Goal: Task Accomplishment & Management: Use online tool/utility

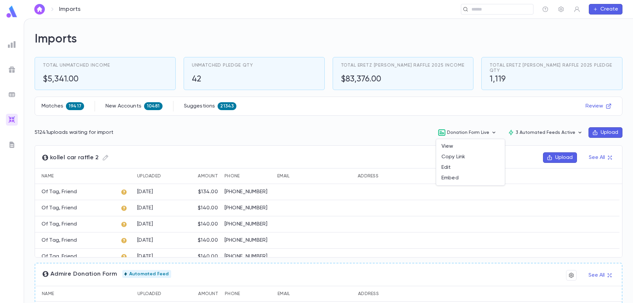
click at [136, 108] on div at bounding box center [316, 151] width 633 height 303
click at [73, 109] on span "19417" at bounding box center [75, 106] width 18 height 5
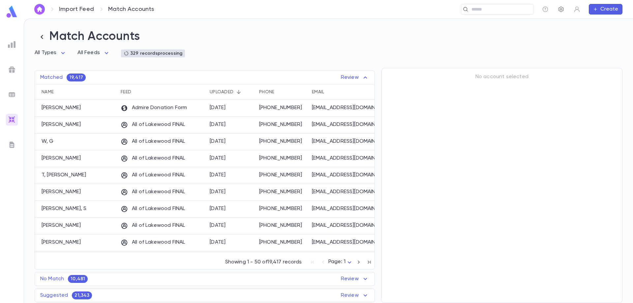
click at [562, 12] on icon "button" at bounding box center [561, 9] width 7 height 7
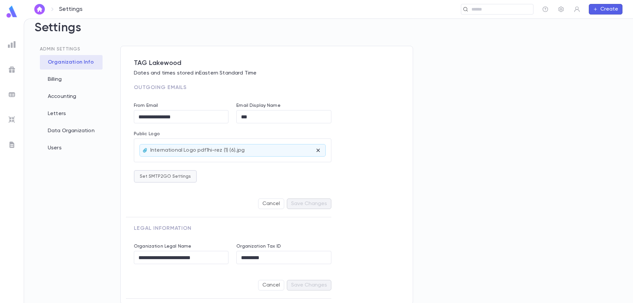
scroll to position [11, 0]
click at [72, 93] on div "Accounting" at bounding box center [71, 95] width 63 height 15
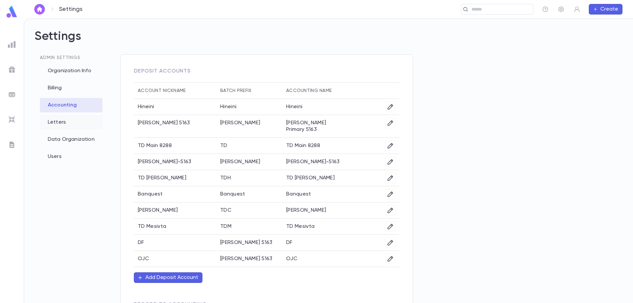
click at [64, 125] on div "Letters" at bounding box center [71, 122] width 63 height 15
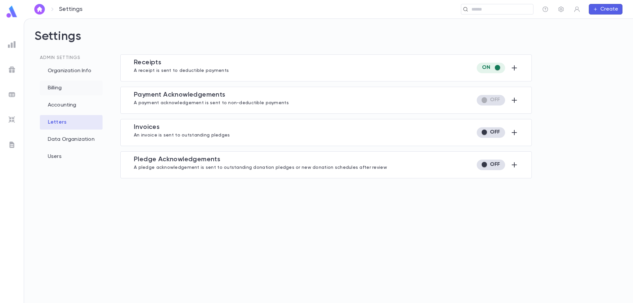
click at [61, 90] on div "Billing" at bounding box center [71, 88] width 63 height 15
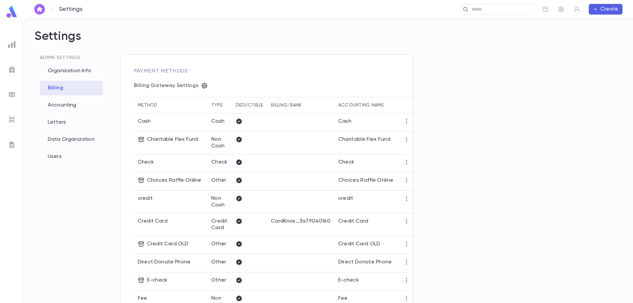
type input "**********"
click at [62, 109] on div "Accounting" at bounding box center [71, 105] width 63 height 15
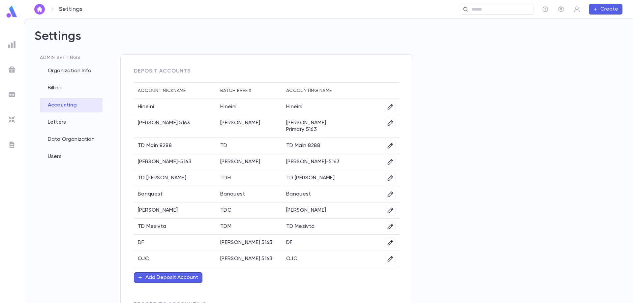
click at [10, 116] on img at bounding box center [12, 120] width 8 height 8
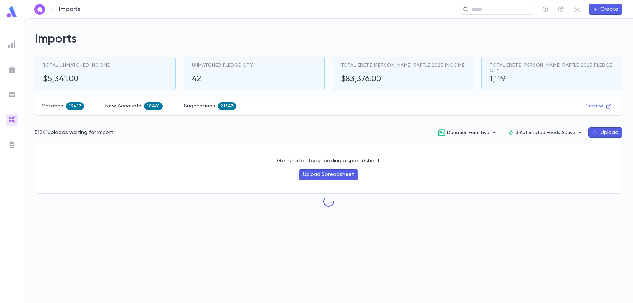
click at [13, 145] on img at bounding box center [12, 145] width 8 height 8
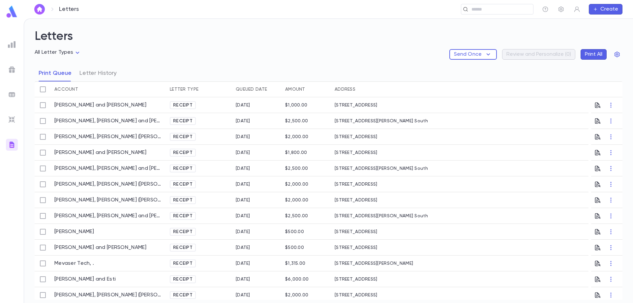
click at [12, 95] on img at bounding box center [12, 95] width 8 height 8
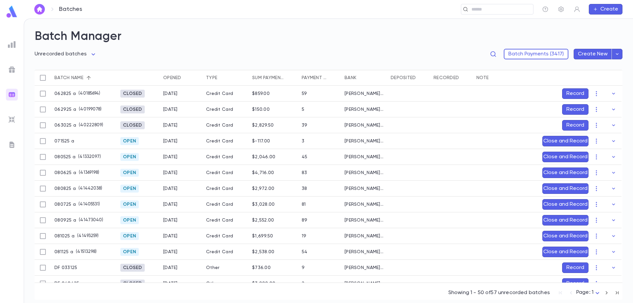
click at [13, 59] on ul at bounding box center [12, 169] width 24 height 267
click at [12, 71] on img at bounding box center [12, 70] width 8 height 8
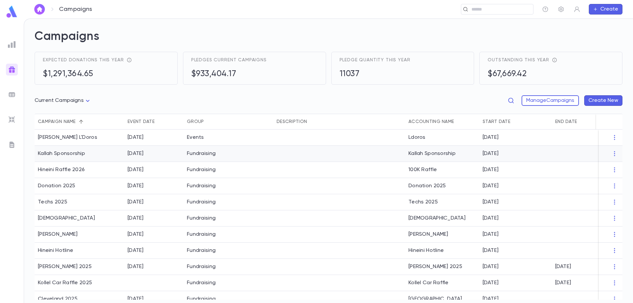
click at [61, 152] on div "Kallah Sponsorship" at bounding box center [61, 153] width 47 height 7
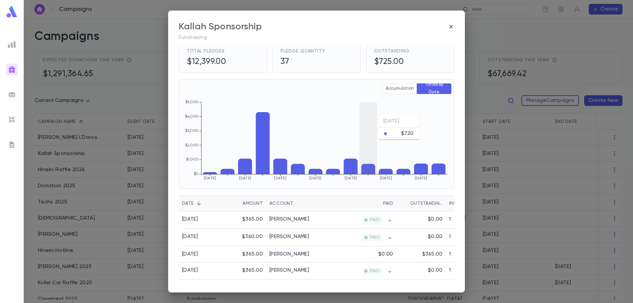
scroll to position [33, 0]
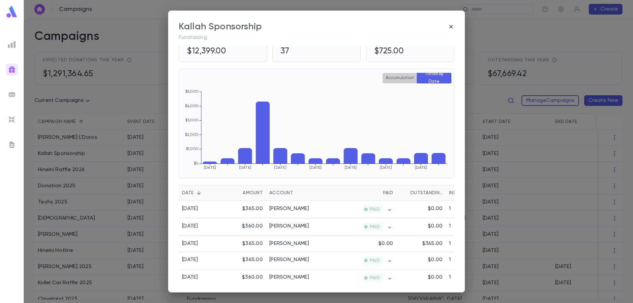
click at [403, 82] on button "Accumulation" at bounding box center [400, 78] width 35 height 11
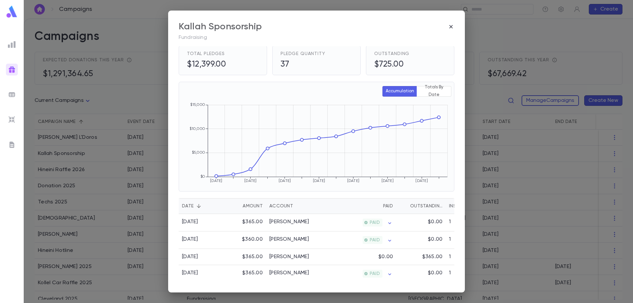
scroll to position [0, 0]
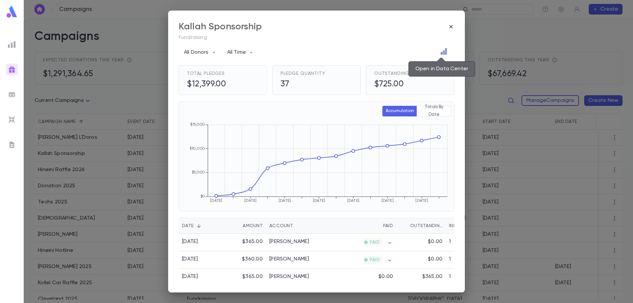
click at [443, 52] on icon "Open in Data Center" at bounding box center [444, 51] width 7 height 7
click at [451, 27] on icon "button" at bounding box center [451, 26] width 3 height 3
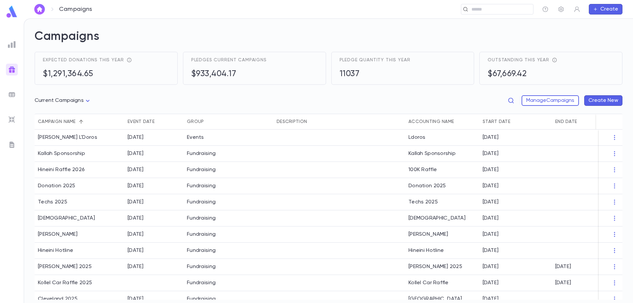
click at [14, 42] on img at bounding box center [12, 45] width 8 height 8
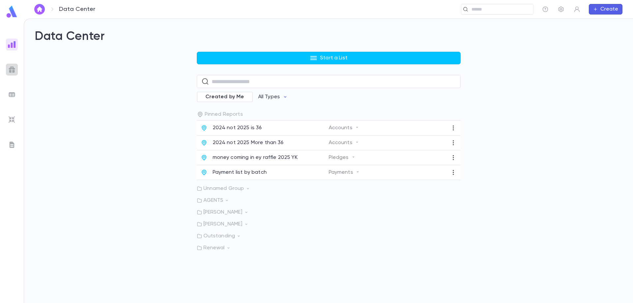
click at [7, 70] on div at bounding box center [12, 70] width 12 height 12
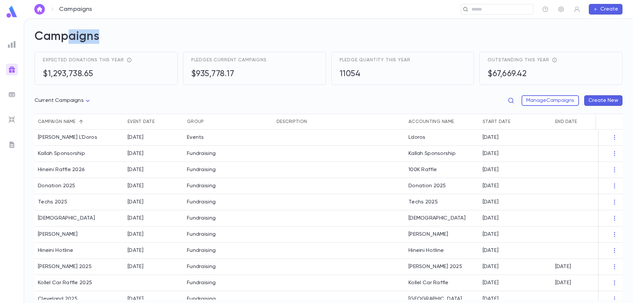
drag, startPoint x: 73, startPoint y: 37, endPoint x: 98, endPoint y: 39, distance: 24.8
click at [98, 39] on h2 "Campaigns" at bounding box center [329, 40] width 588 height 22
click at [614, 11] on button "Create" at bounding box center [606, 9] width 34 height 11
click at [605, 24] on li "Account" at bounding box center [608, 22] width 34 height 11
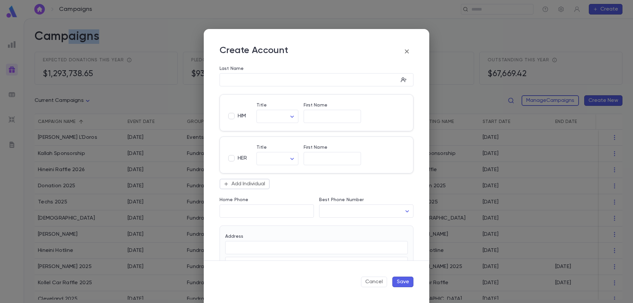
click at [409, 50] on icon "button" at bounding box center [407, 51] width 8 height 8
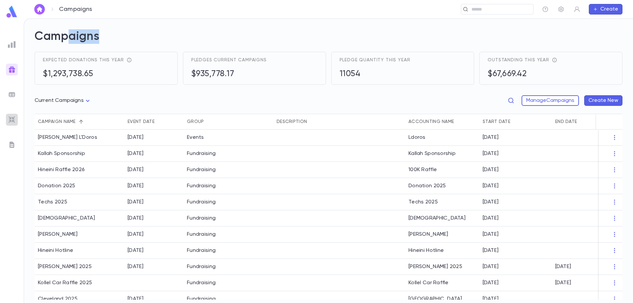
click at [11, 121] on img at bounding box center [12, 120] width 8 height 8
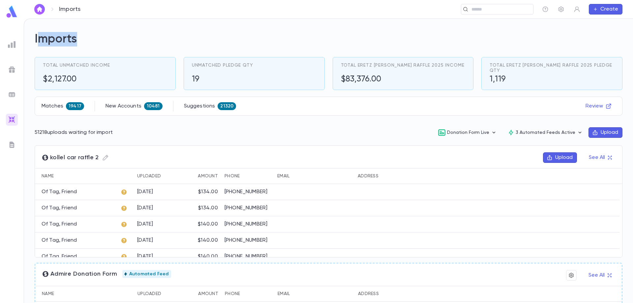
drag, startPoint x: 37, startPoint y: 39, endPoint x: 92, endPoint y: 37, distance: 55.1
click at [92, 37] on h2 "Imports" at bounding box center [329, 39] width 588 height 15
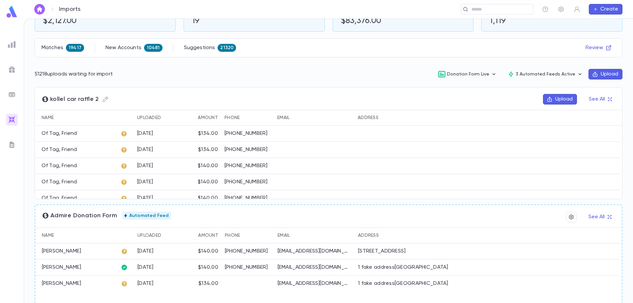
scroll to position [33, 0]
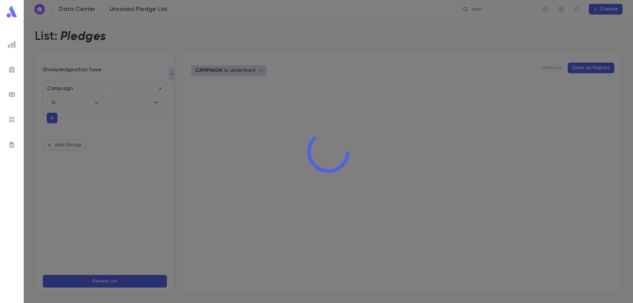
type input "**********"
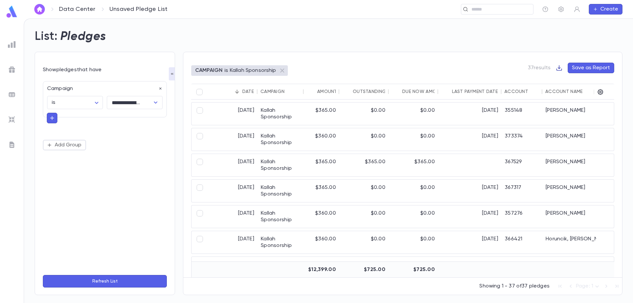
click at [557, 68] on icon "button" at bounding box center [559, 68] width 7 height 7
click at [571, 83] on li "Download CSV" at bounding box center [582, 81] width 47 height 11
